Goal: Understand process/instructions: Learn how to perform a task or action

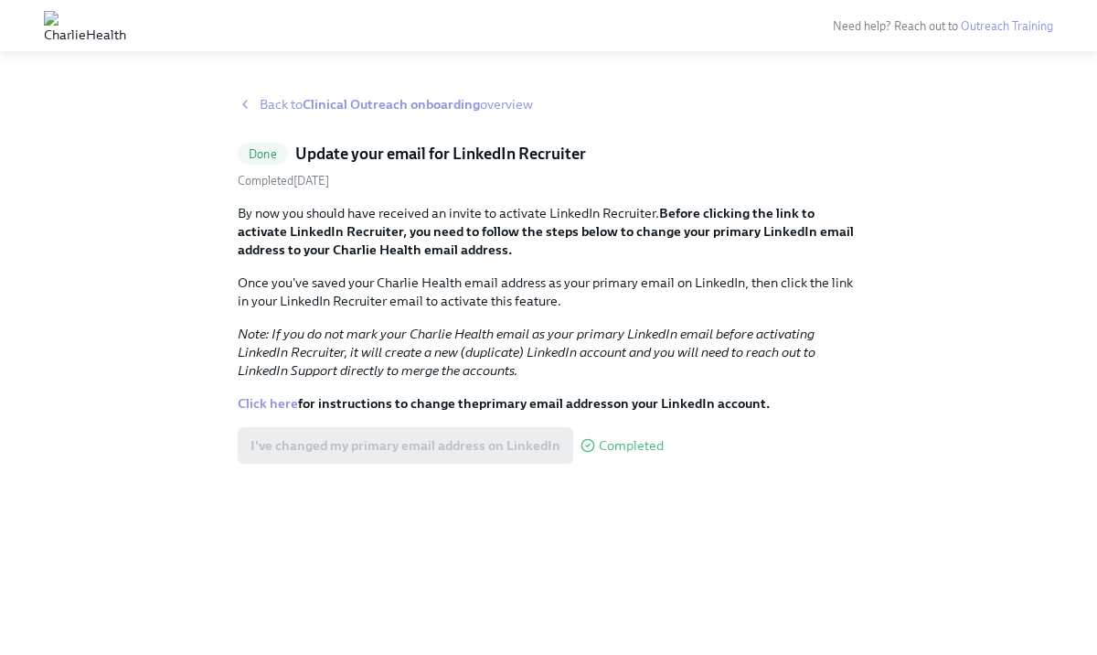
click at [278, 108] on span "Back to Clinical Outreach onboarding overview" at bounding box center [396, 104] width 273 height 18
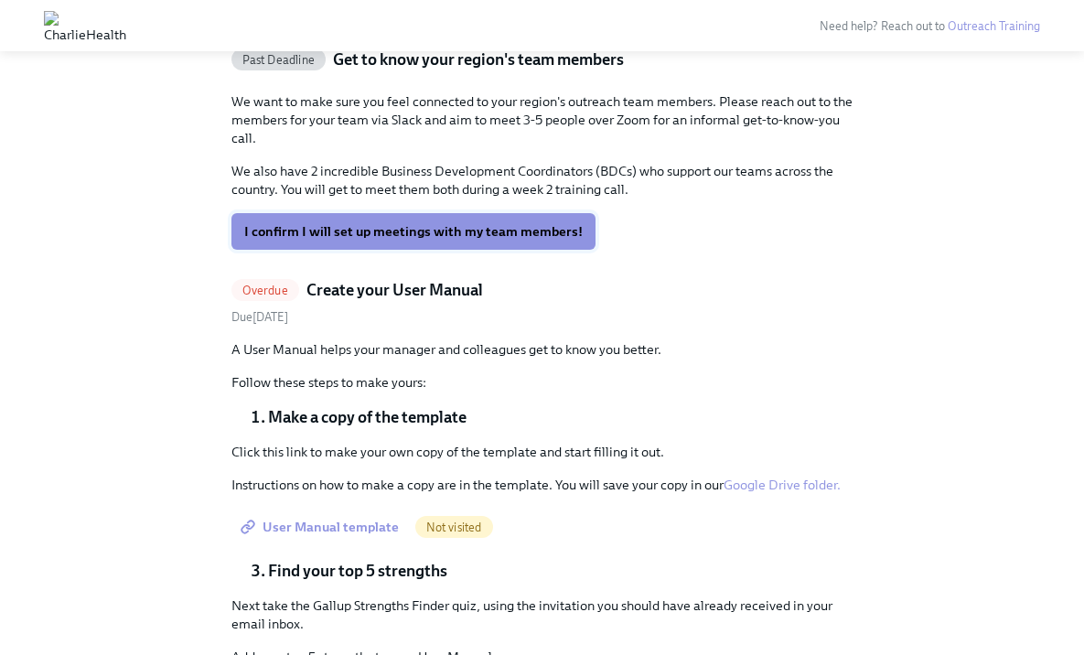
scroll to position [1625, 0]
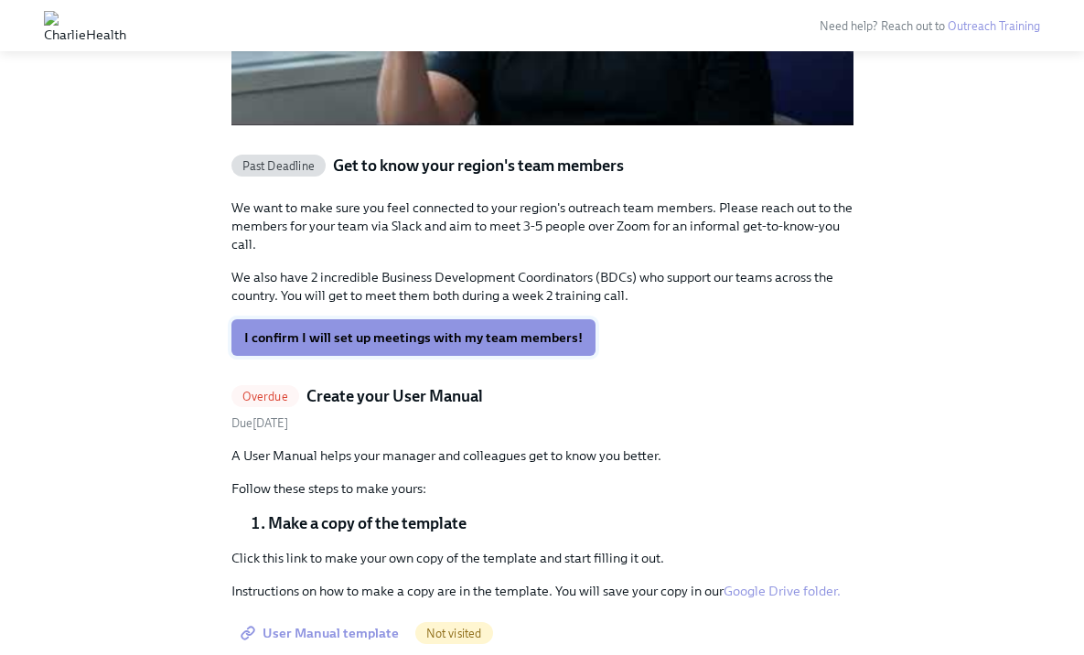
click at [393, 341] on span "I confirm I will set up meetings with my team members!" at bounding box center [413, 337] width 338 height 18
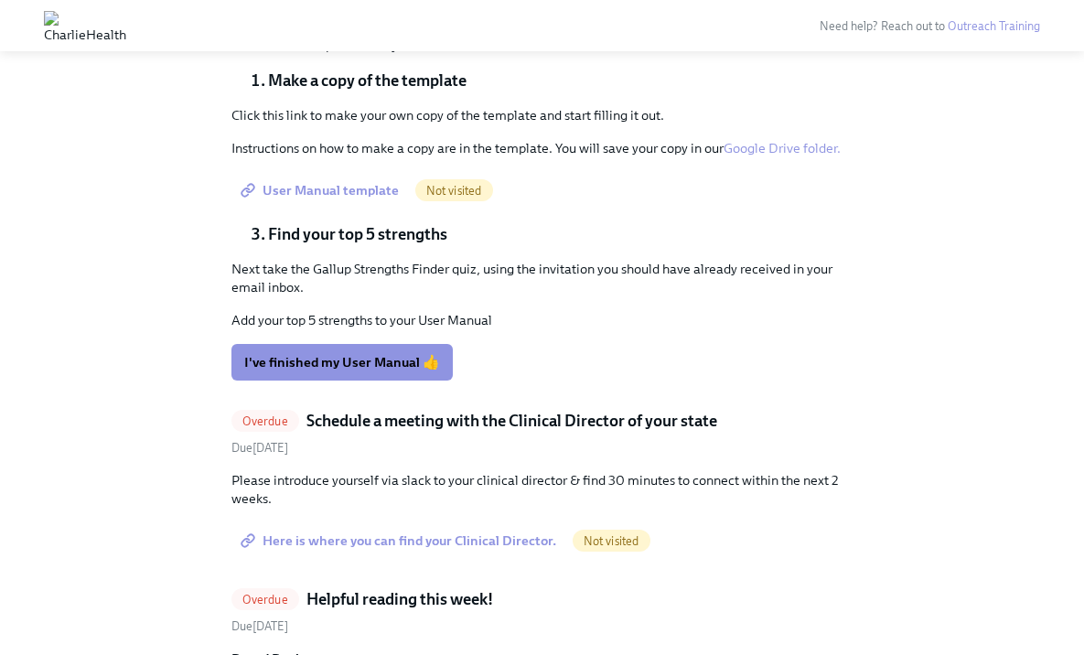
scroll to position [1815, 0]
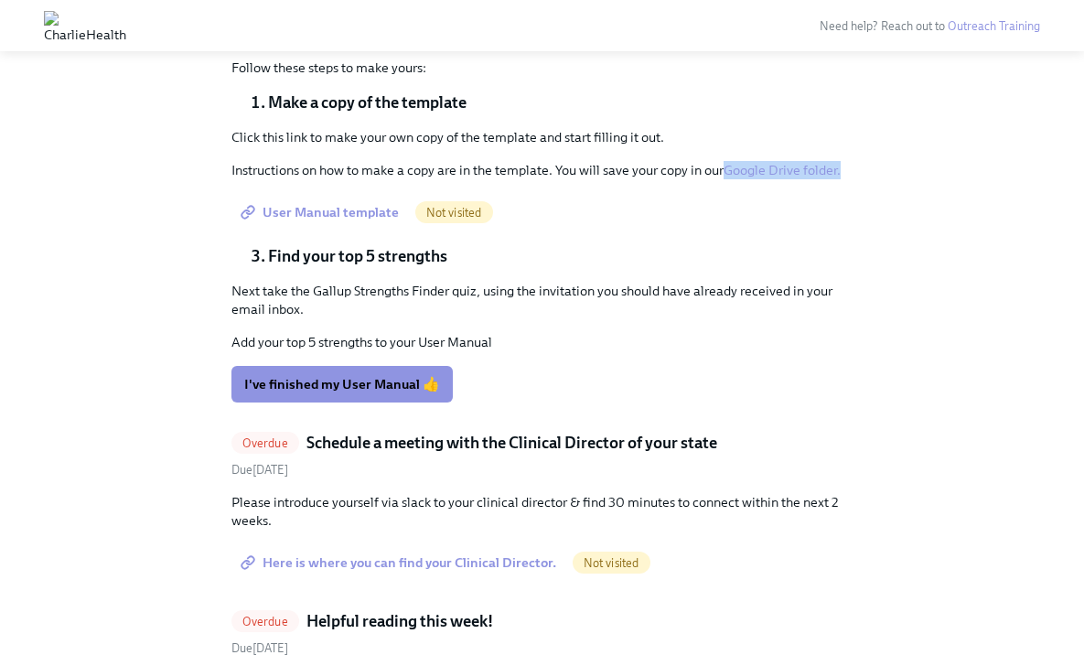
click at [378, 216] on span "User Manual template" at bounding box center [321, 212] width 155 height 18
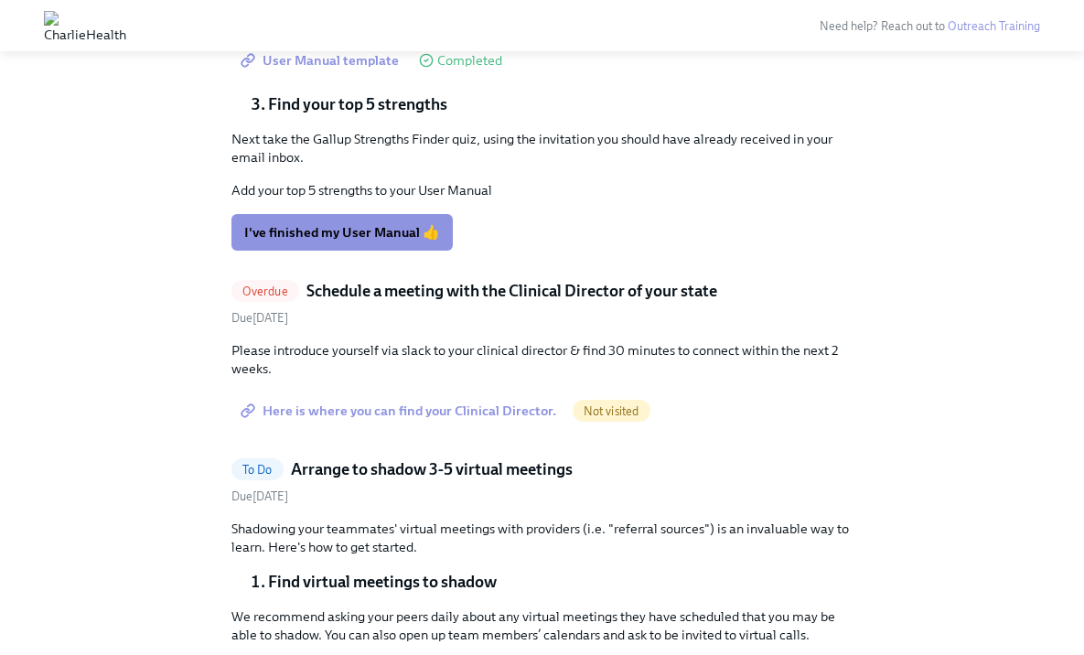
scroll to position [1800, 0]
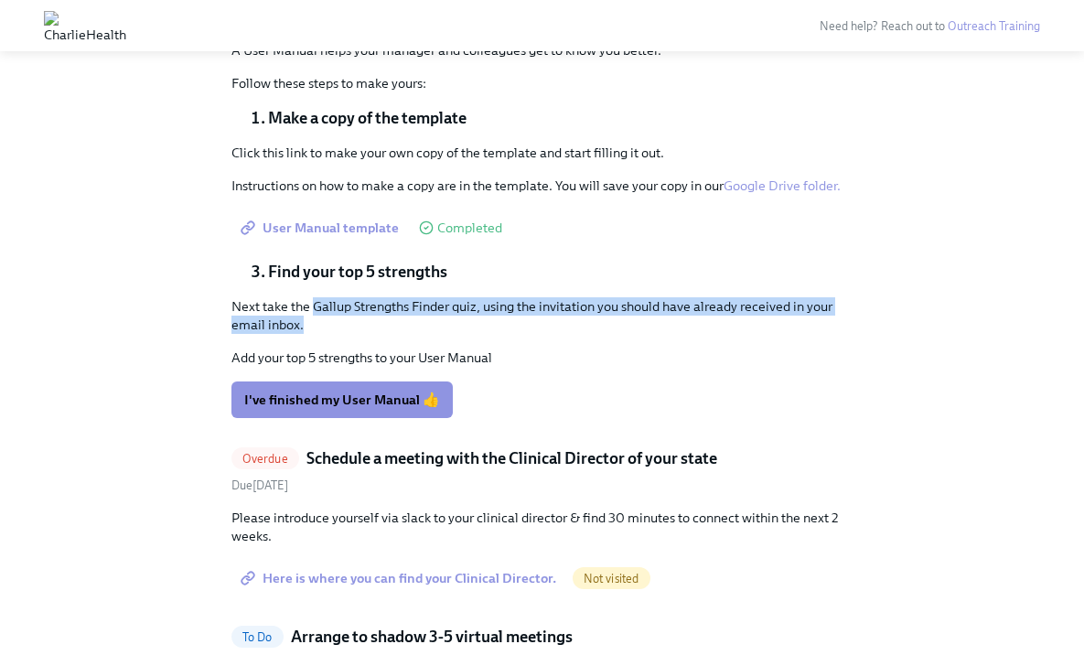
drag, startPoint x: 314, startPoint y: 304, endPoint x: 660, endPoint y: 322, distance: 347.1
click at [660, 322] on p "Next take the Gallup Strengths Finder quiz, using the invitation you should hav…" at bounding box center [542, 315] width 622 height 37
click at [658, 326] on p "Next take the Gallup Strengths Finder quiz, using the invitation you should hav…" at bounding box center [542, 315] width 622 height 37
drag, startPoint x: 580, startPoint y: 298, endPoint x: 590, endPoint y: 329, distance: 32.7
click at [590, 329] on p "Next take the Gallup Strengths Finder quiz, using the invitation you should hav…" at bounding box center [542, 315] width 622 height 37
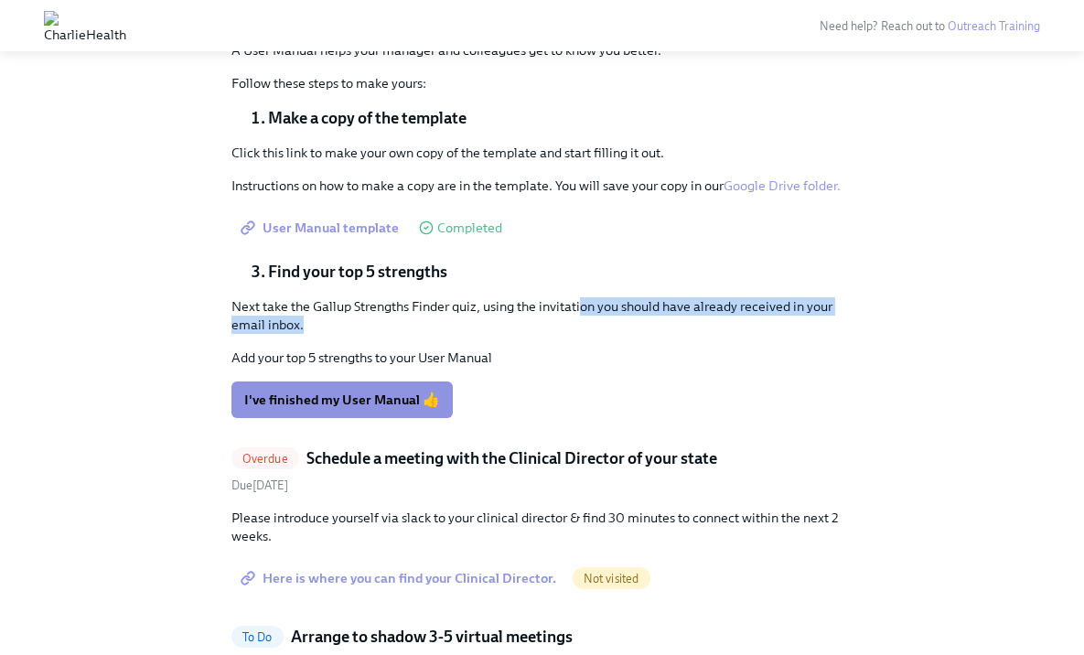
click at [590, 329] on p "Next take the Gallup Strengths Finder quiz, using the invitation you should hav…" at bounding box center [542, 315] width 622 height 37
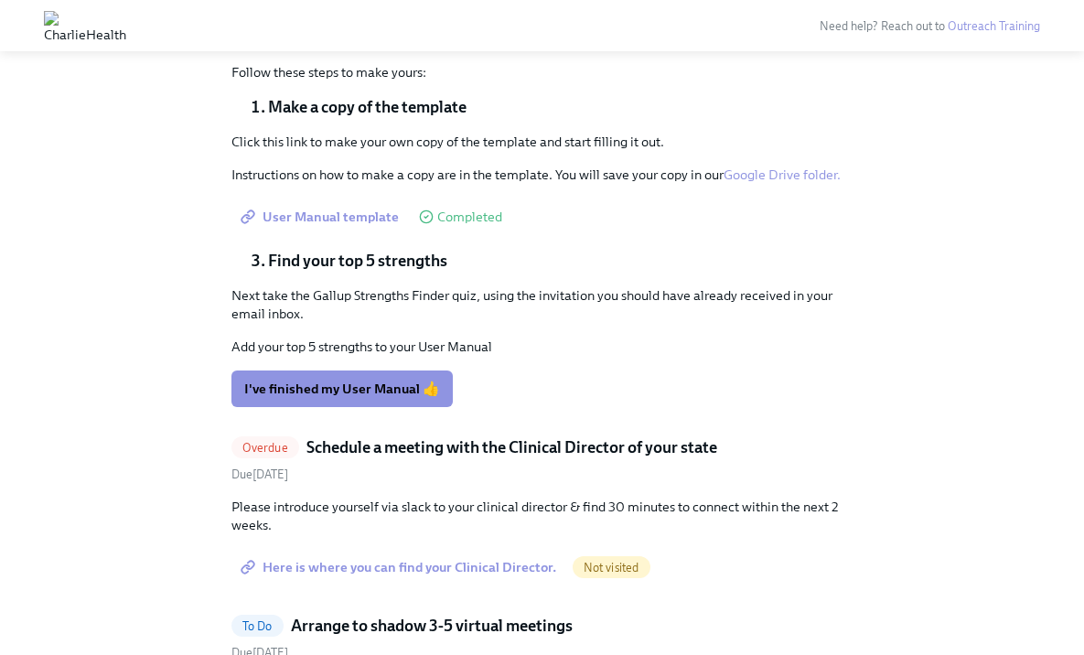
scroll to position [1812, 0]
click at [372, 391] on span "I've finished my User Manual 👍" at bounding box center [342, 388] width 196 height 18
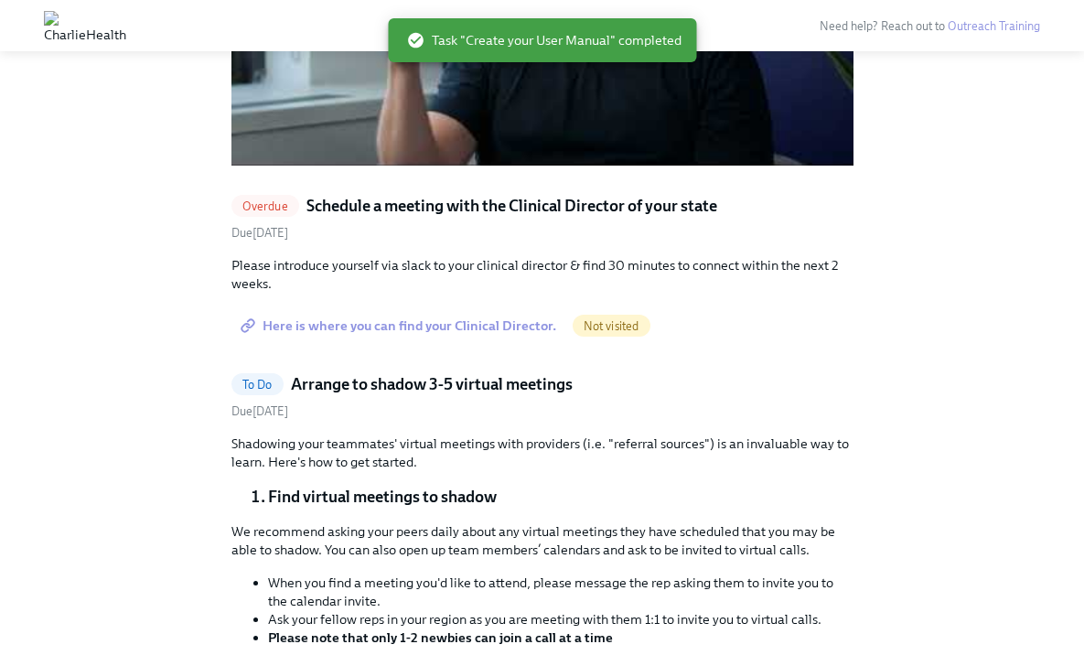
scroll to position [1584, 0]
click at [444, 328] on span "Here is where you can find your Clinical Director." at bounding box center [400, 326] width 312 height 18
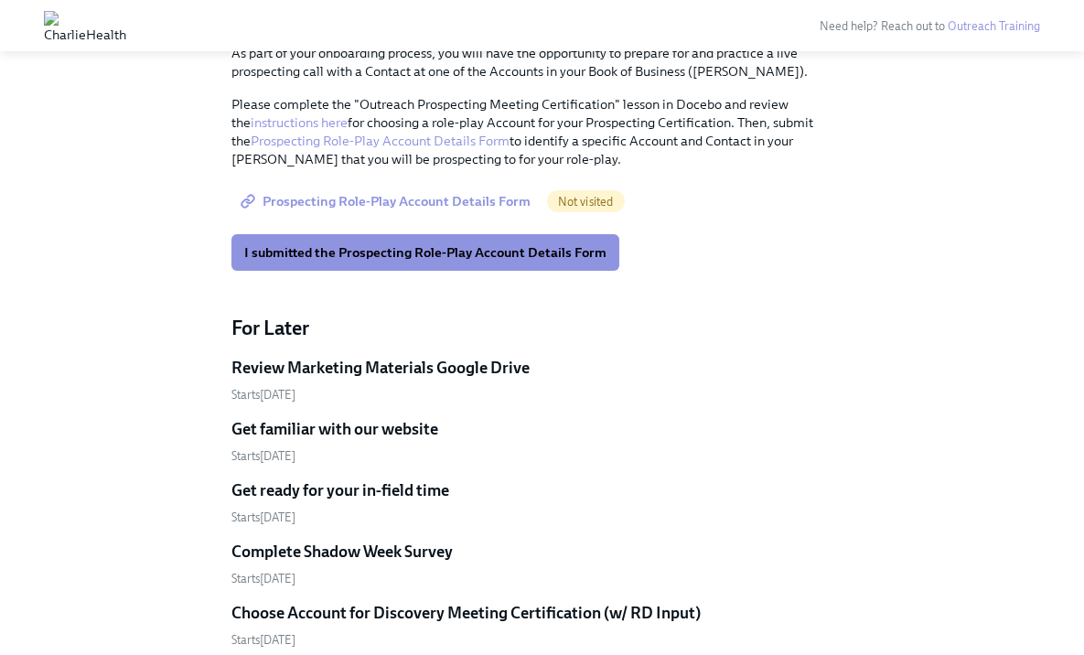
scroll to position [3015, 0]
